Goal: Entertainment & Leisure: Browse casually

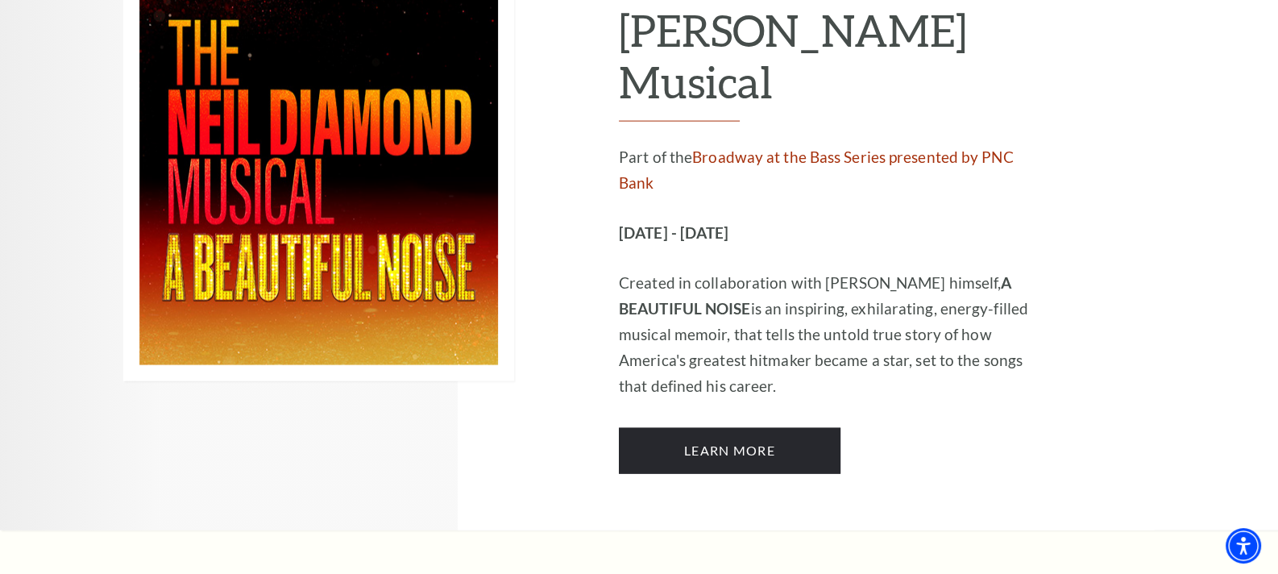
scroll to position [4675, 0]
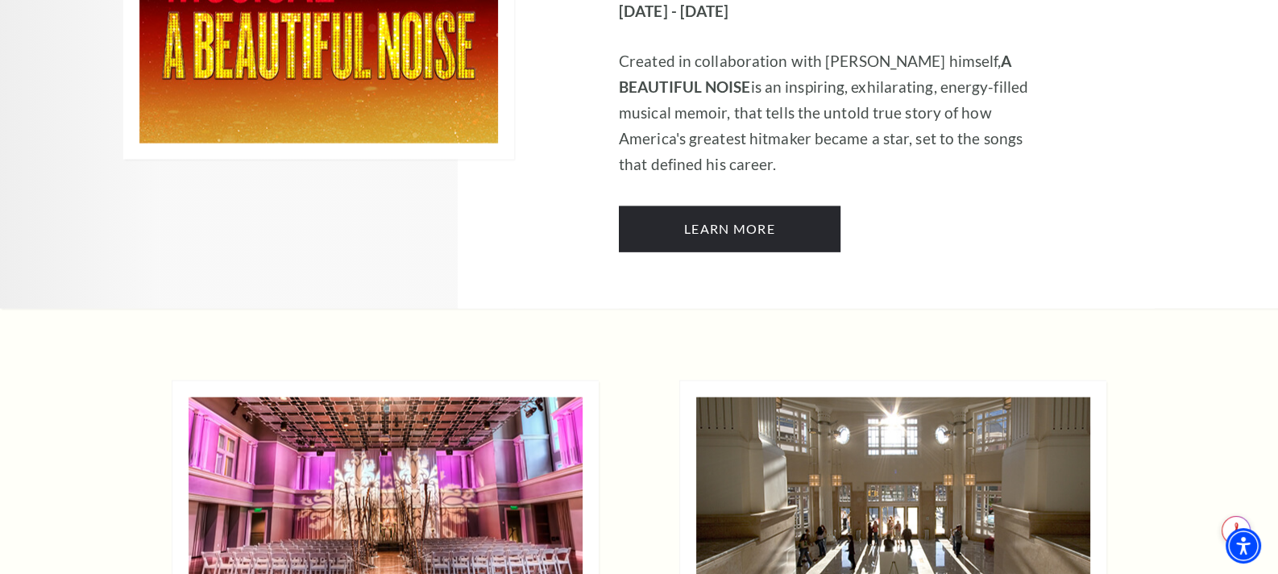
click at [862, 397] on img at bounding box center [893, 496] width 394 height 198
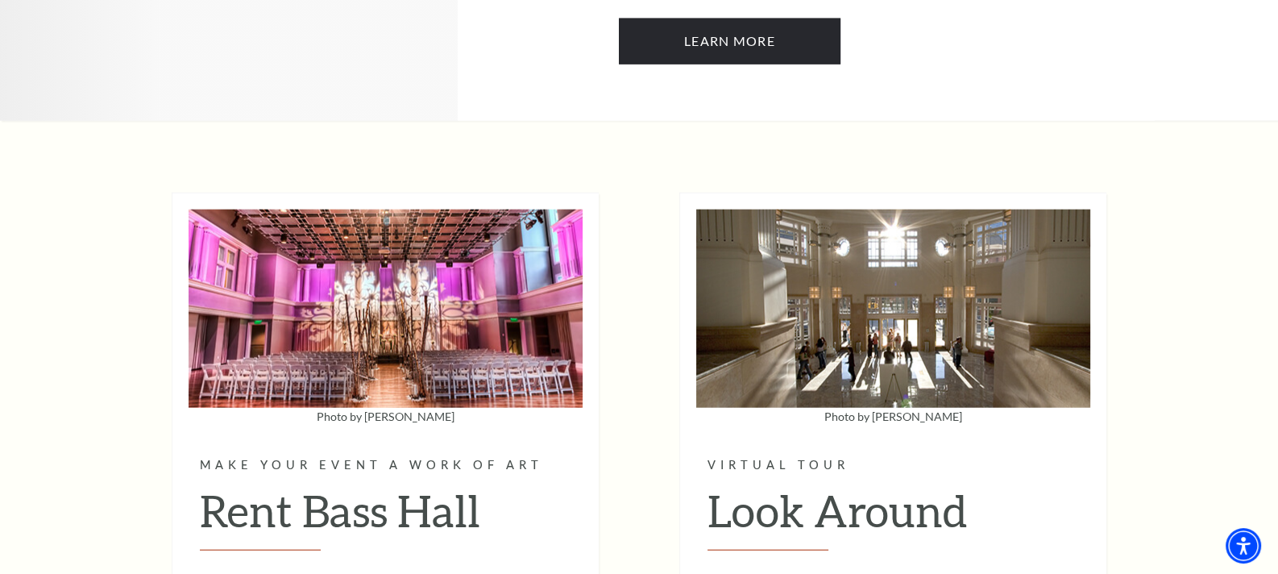
scroll to position [4917, 0]
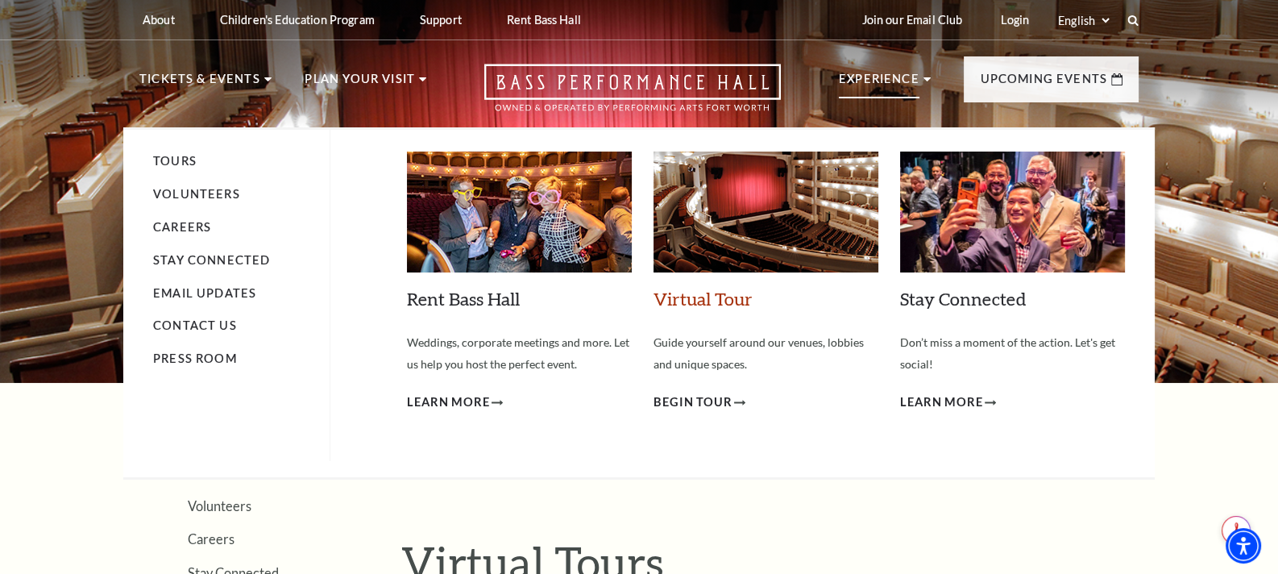
click at [716, 301] on link "Virtual Tour" at bounding box center [703, 299] width 99 height 22
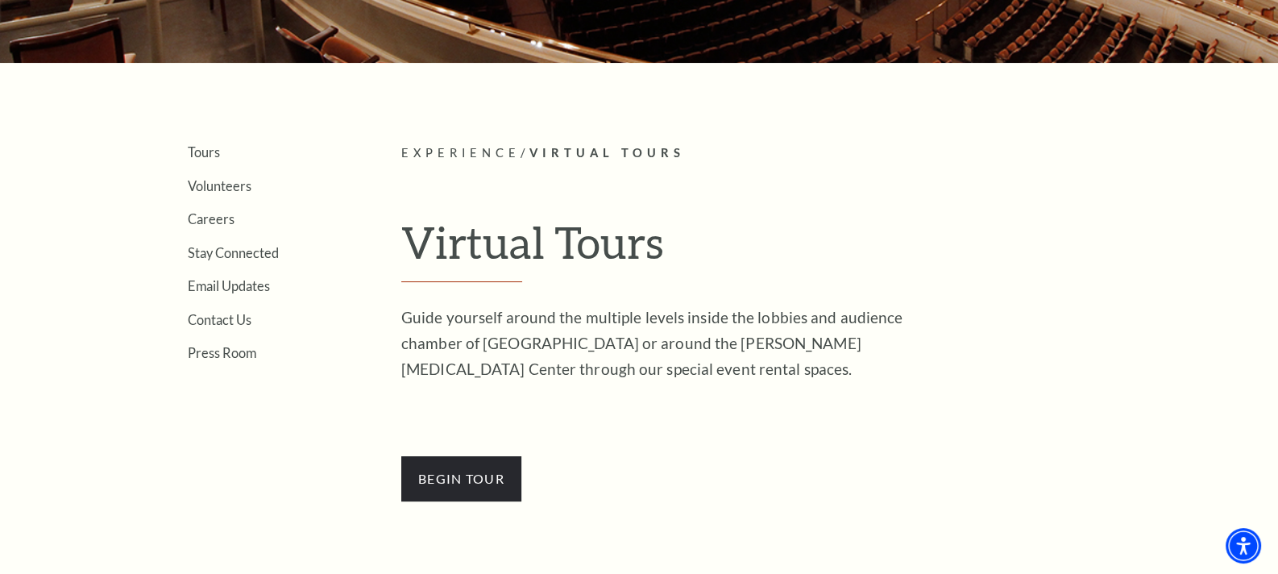
scroll to position [484, 0]
